Goal: Check status: Check status

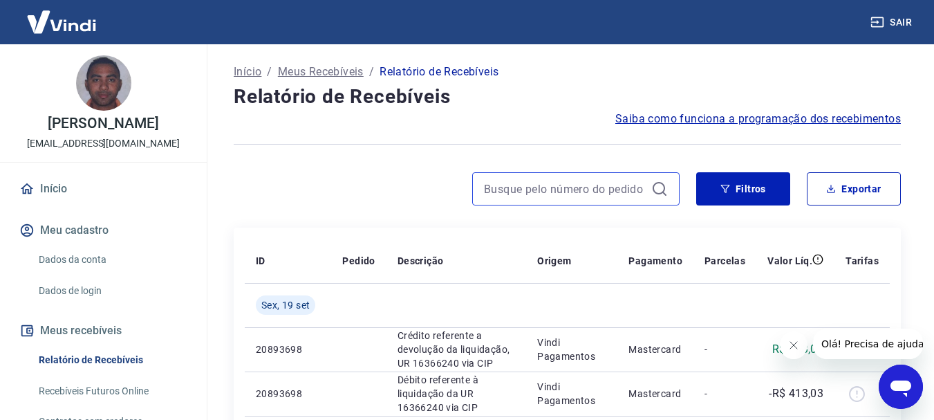
click at [507, 185] on input at bounding box center [565, 188] width 162 height 21
paste input "174117859312"
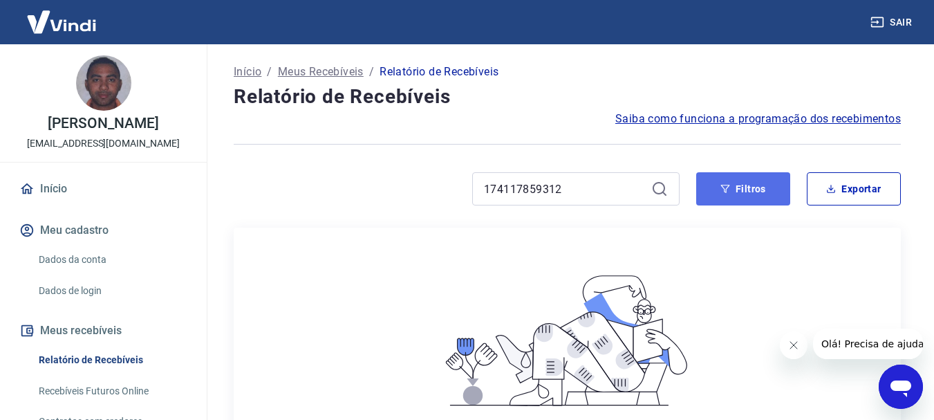
click at [728, 193] on icon "button" at bounding box center [725, 189] width 10 height 10
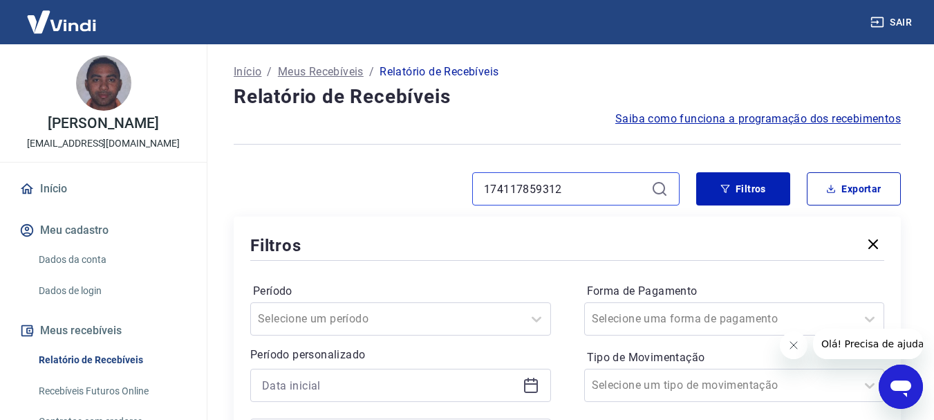
click at [580, 189] on input "174117859312" at bounding box center [565, 188] width 162 height 21
type input "537"
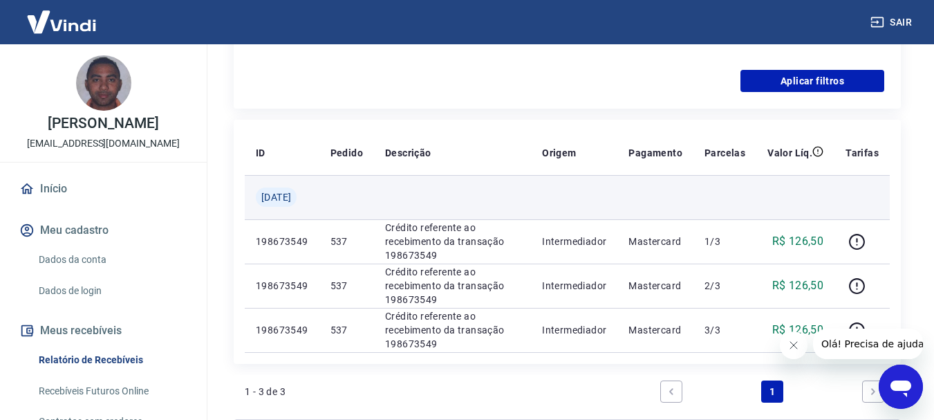
scroll to position [484, 0]
